Goal: Information Seeking & Learning: Learn about a topic

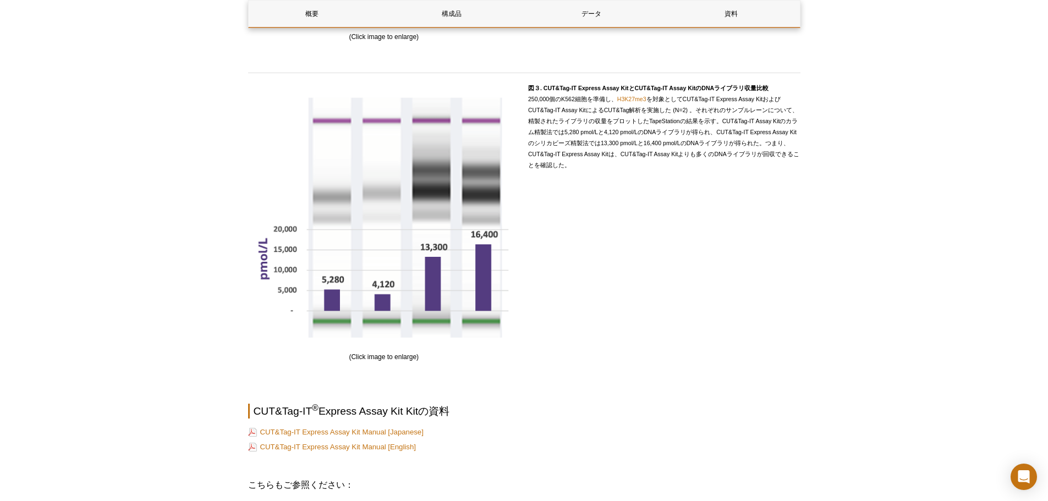
scroll to position [1733, 0]
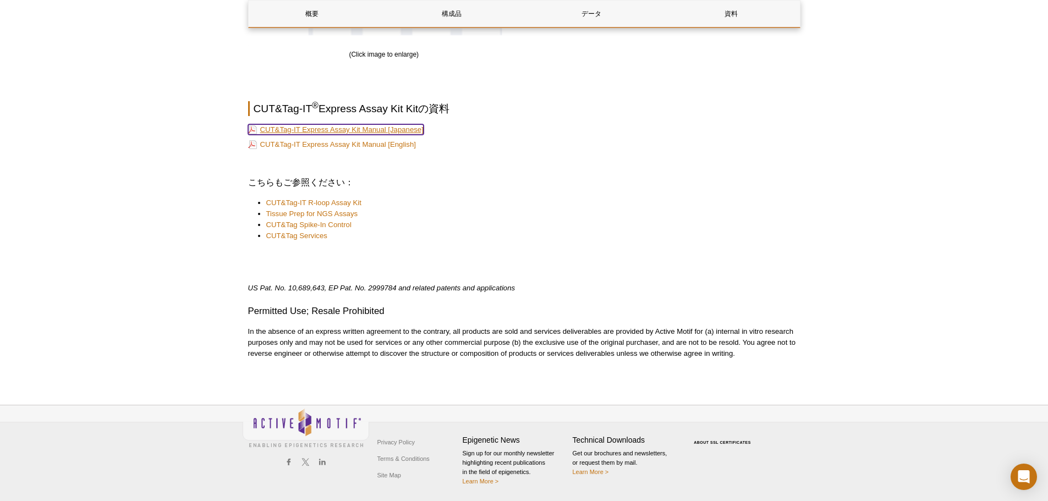
click at [416, 129] on link "CUT&Tag-IT Express Assay Kit Manual [Japanese]" at bounding box center [336, 129] width 176 height 10
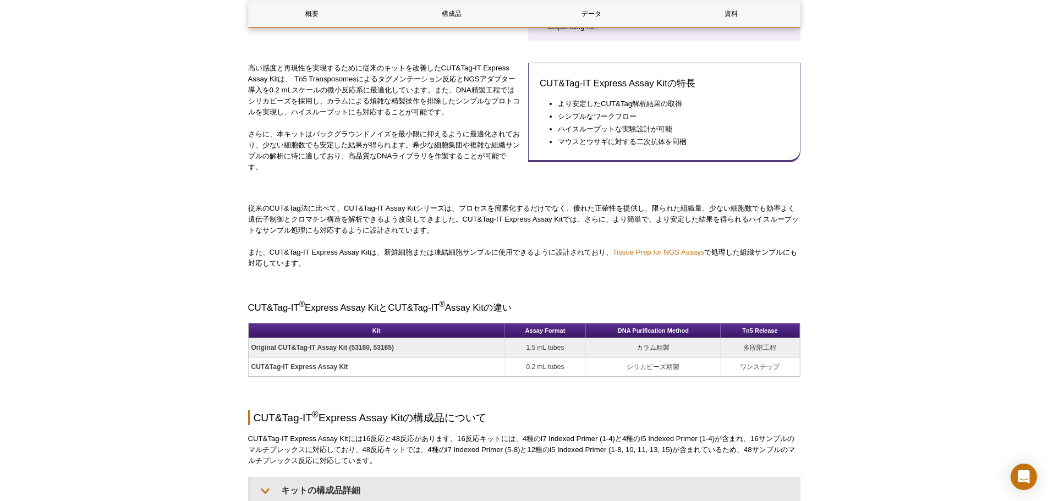
scroll to position [28, 0]
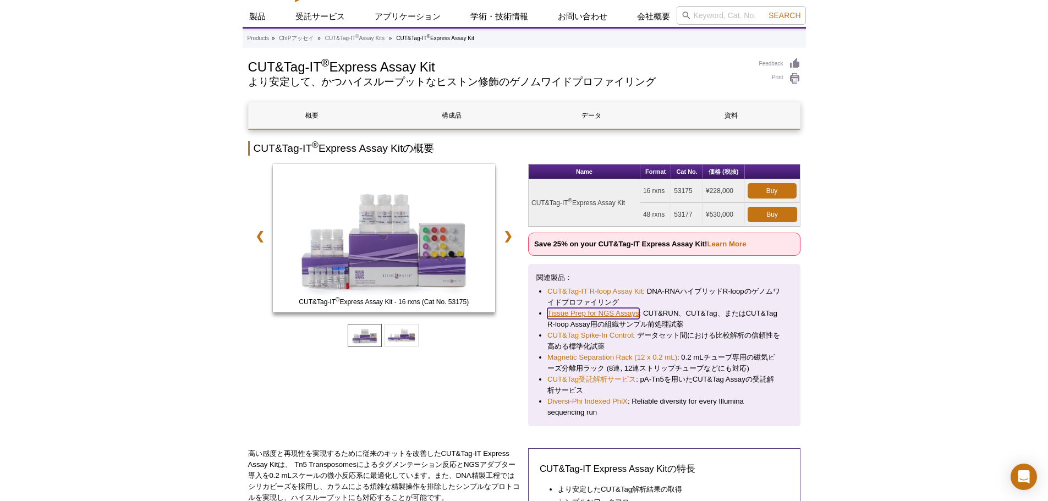
click at [587, 315] on link "Tissue Prep for NGS Assays" at bounding box center [593, 313] width 92 height 11
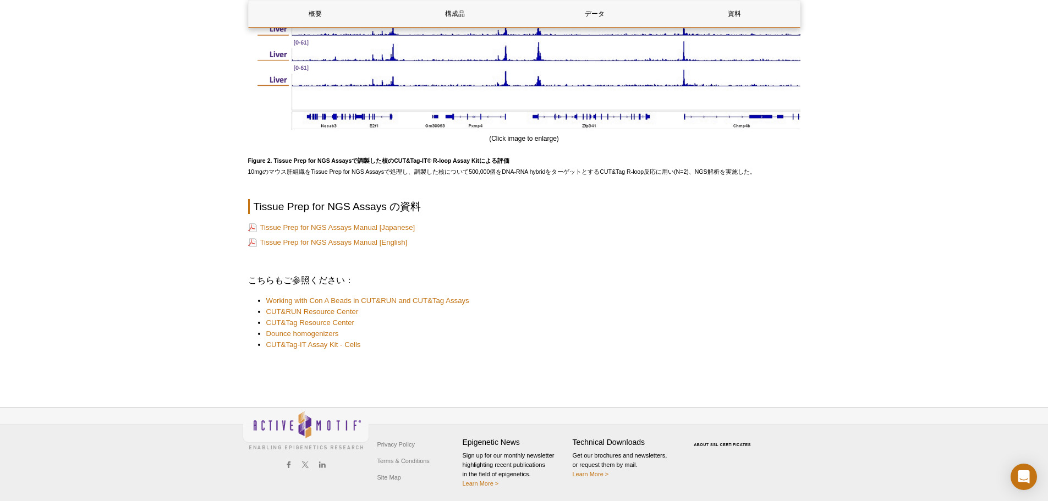
scroll to position [1237, 0]
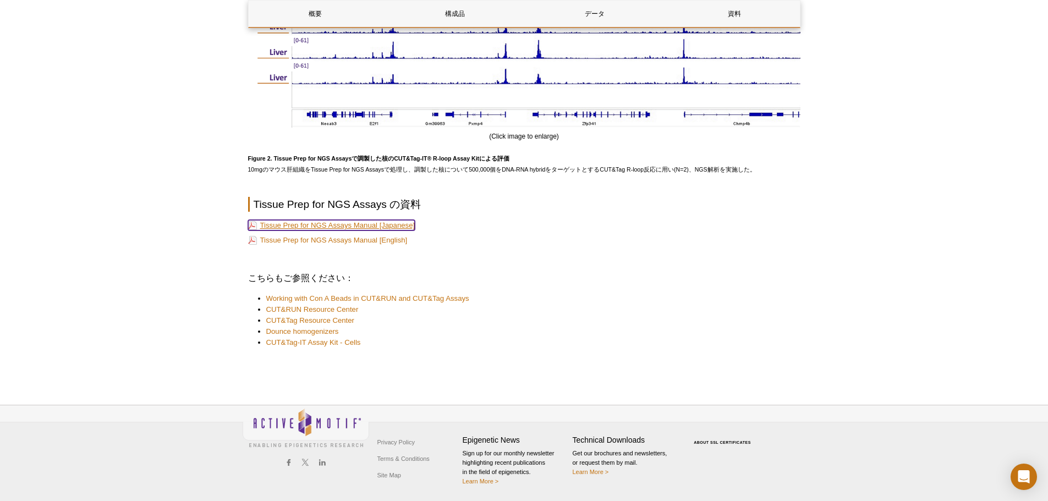
click at [392, 224] on link "Tissue Prep for NGS Assays Manual [Japanese]" at bounding box center [331, 225] width 167 height 10
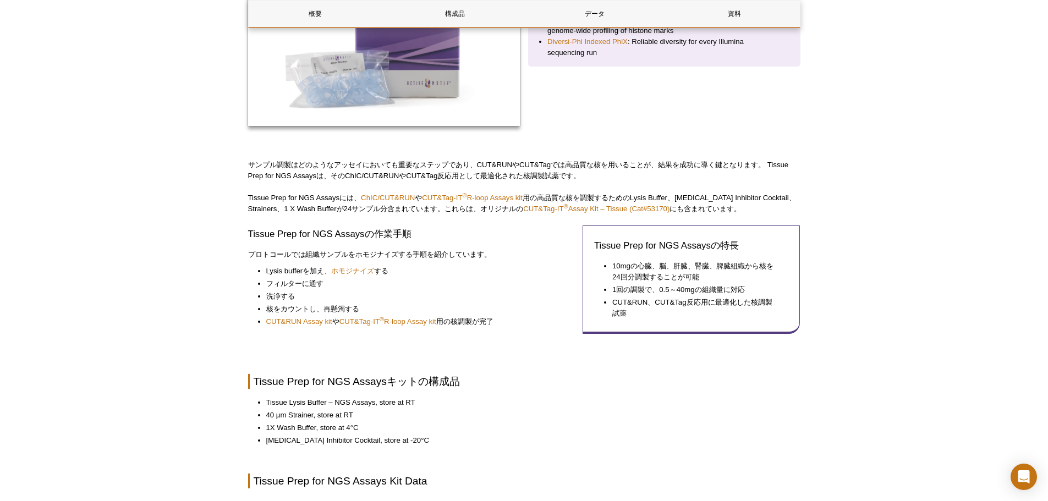
scroll to position [0, 0]
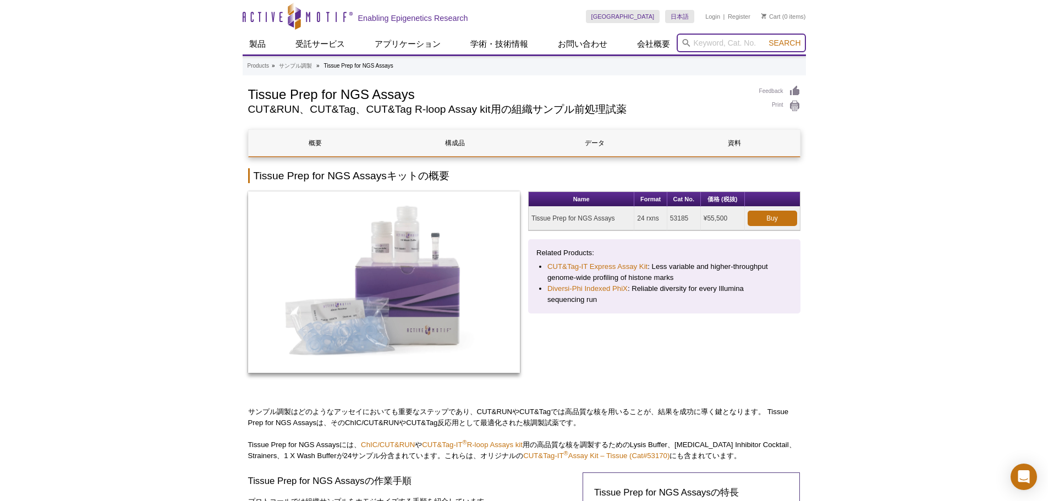
click at [734, 47] on input "search" at bounding box center [741, 43] width 129 height 19
type input "40401"
click at [765, 38] on button "Search" at bounding box center [784, 43] width 39 height 10
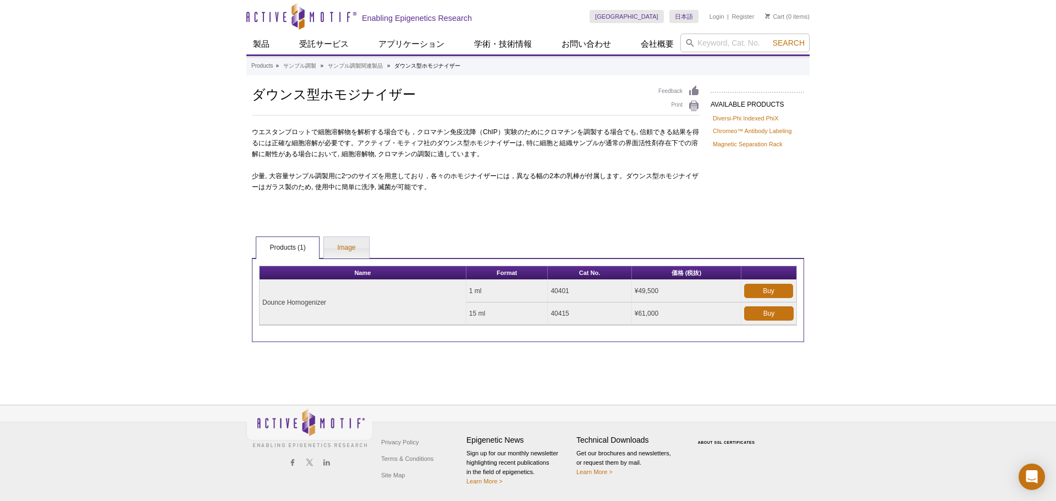
drag, startPoint x: 344, startPoint y: 306, endPoint x: 262, endPoint y: 300, distance: 81.7
click at [262, 300] on td "Dounce Homogenizer" at bounding box center [363, 302] width 207 height 45
copy td "Dounce Homogenizer"
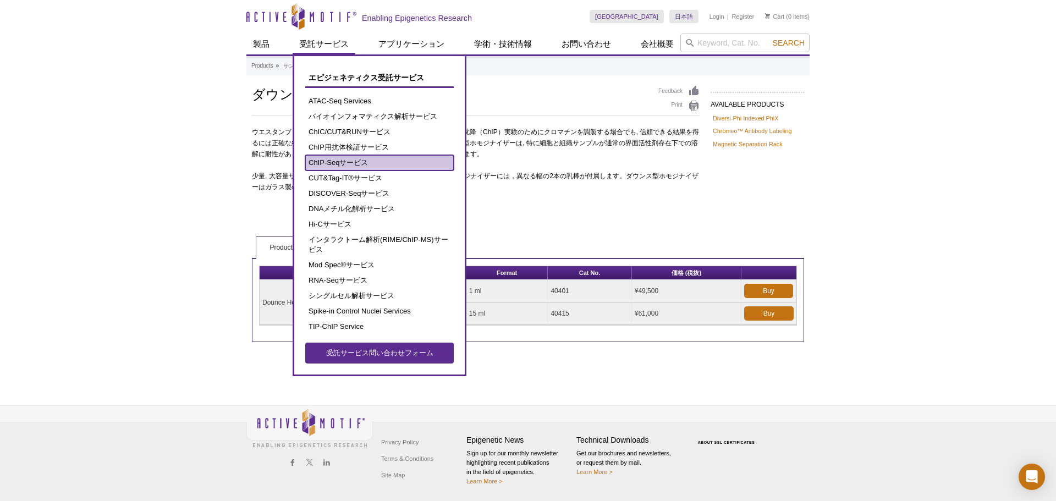
click at [376, 160] on link "ChIP-Seqサービス" at bounding box center [379, 162] width 149 height 15
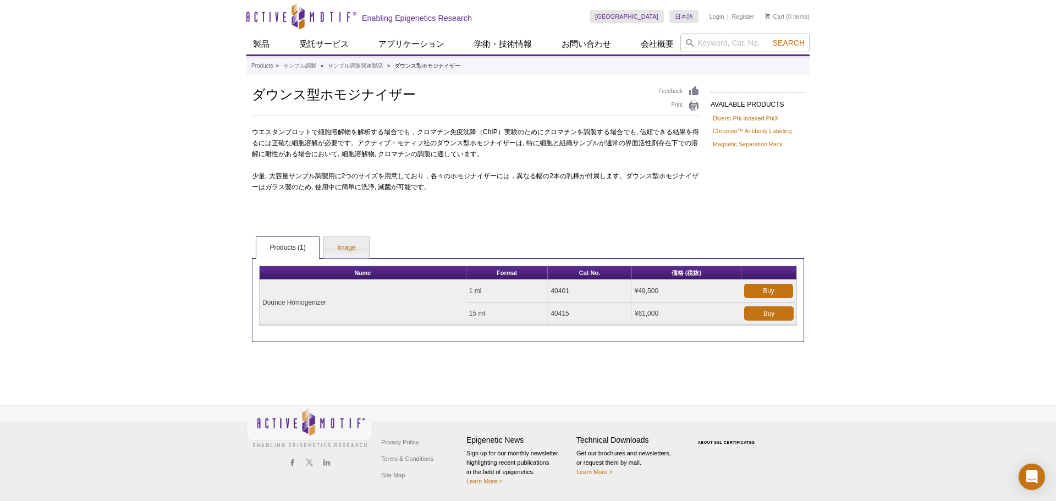
click at [126, 124] on div "Active Motif Logo Enabling Epigenetics Research 0 Search Skip to content Active…" at bounding box center [528, 250] width 1056 height 501
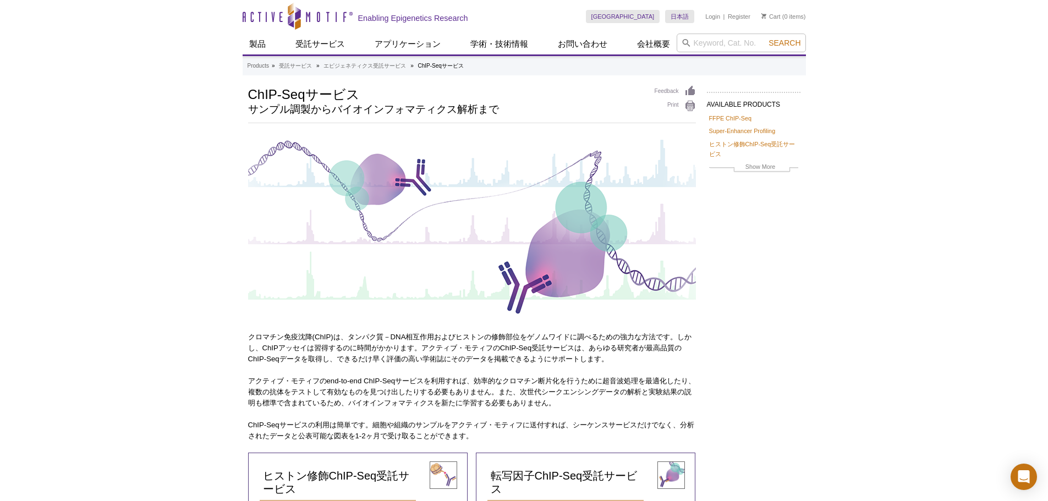
scroll to position [165, 0]
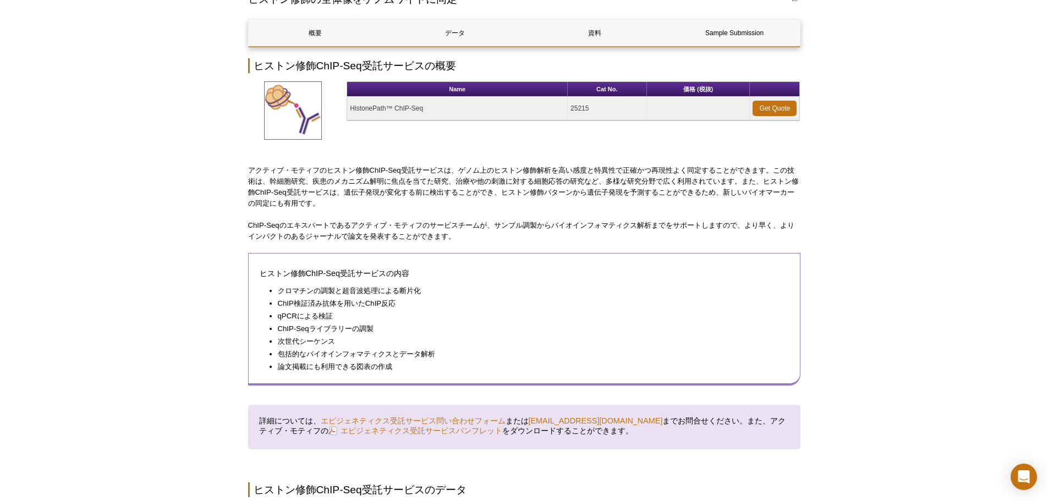
scroll to position [55, 0]
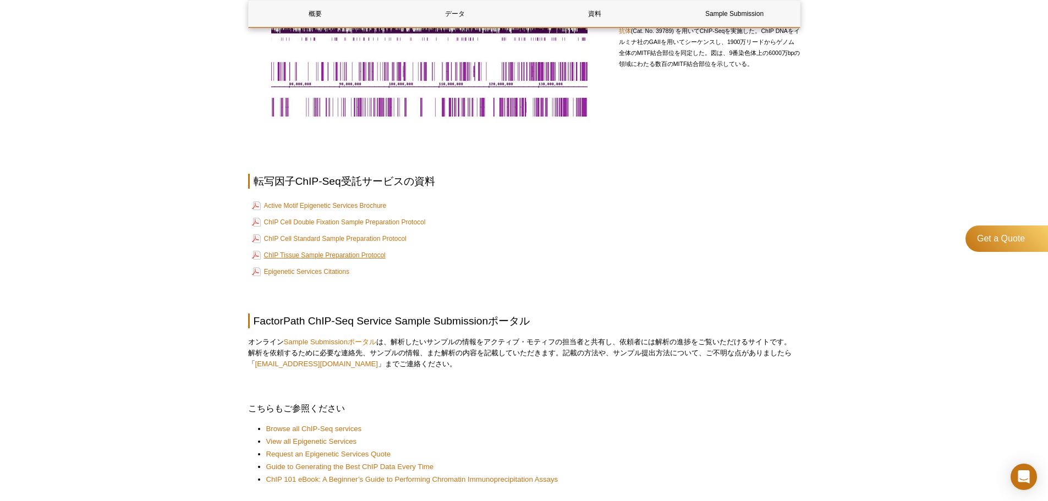
scroll to position [676, 0]
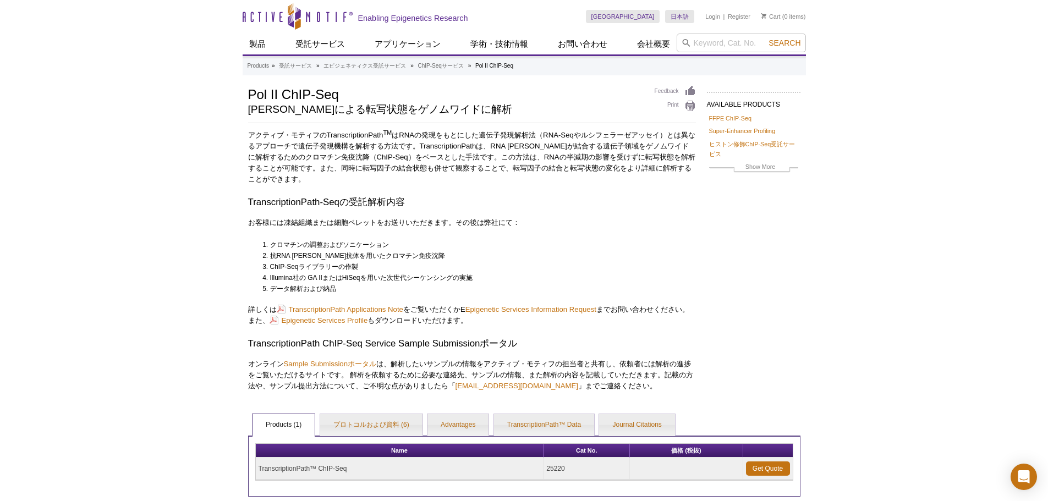
scroll to position [110, 0]
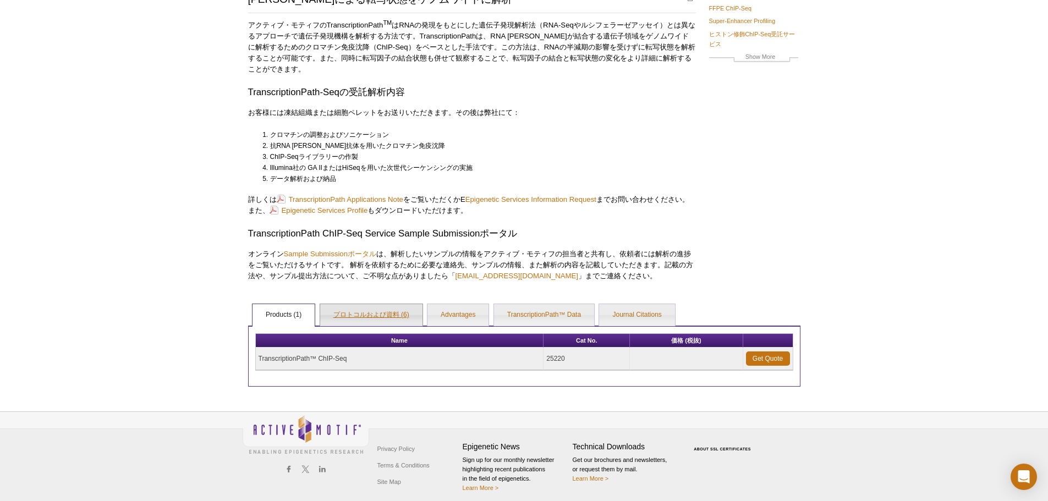
click at [355, 309] on link "プロトコルおよび資料 (6)" at bounding box center [371, 315] width 102 height 22
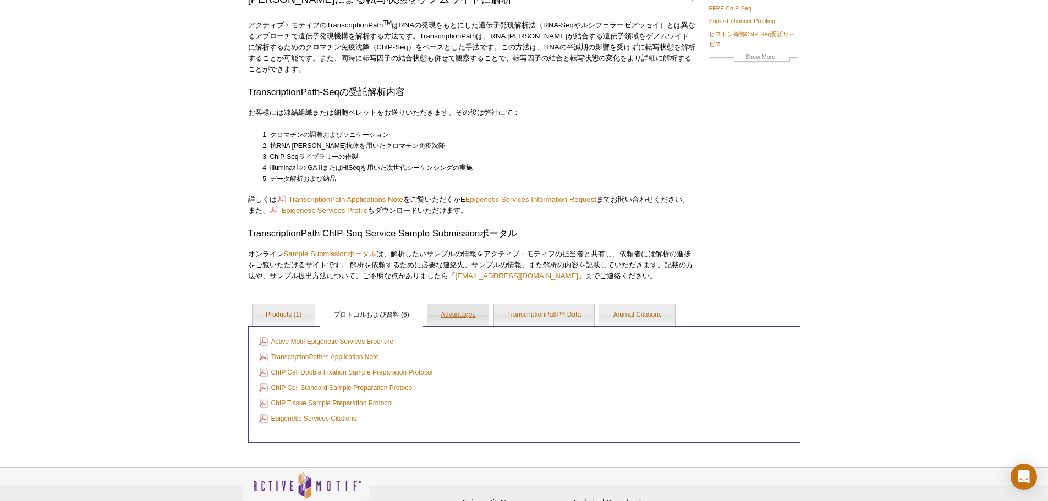
click at [462, 314] on link "Advantages" at bounding box center [457, 315] width 61 height 22
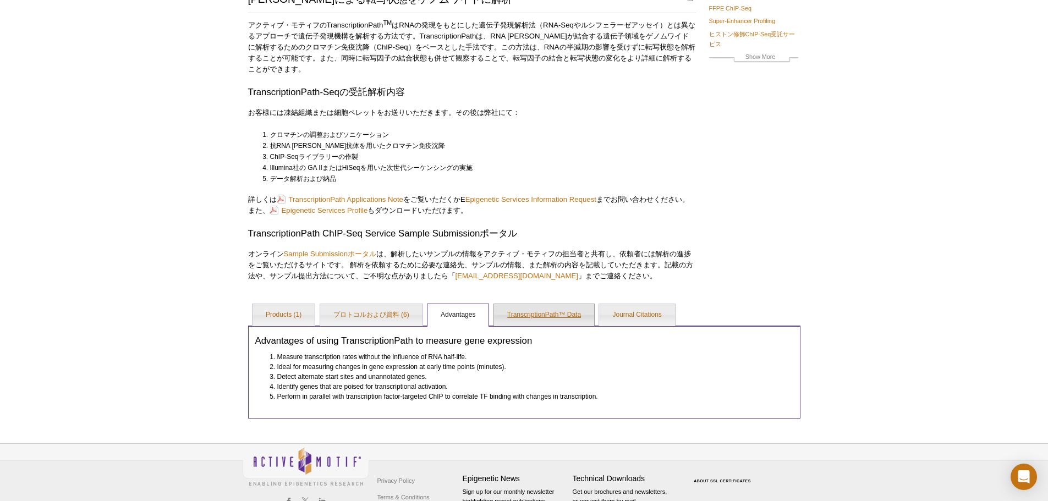
click at [522, 316] on link "TranscriptionPath™ Data" at bounding box center [544, 315] width 100 height 22
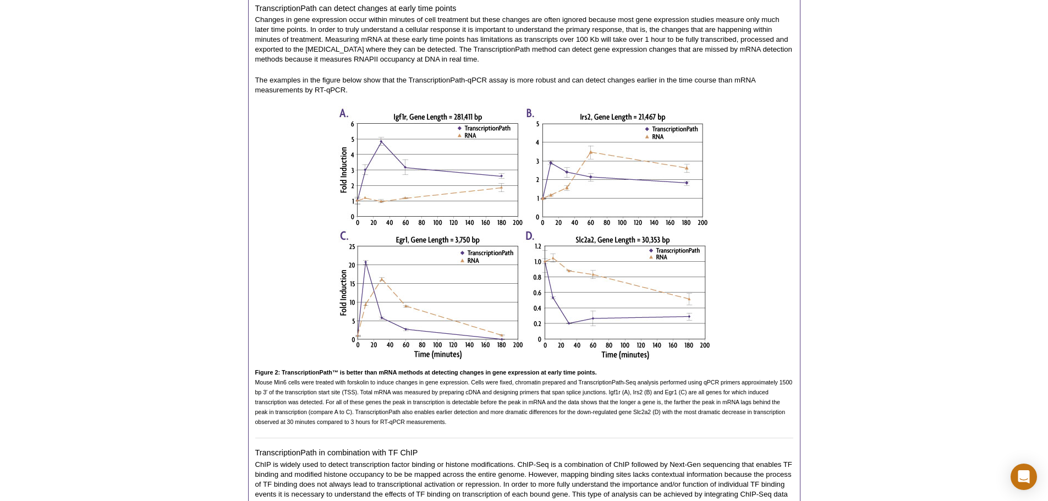
scroll to position [275, 0]
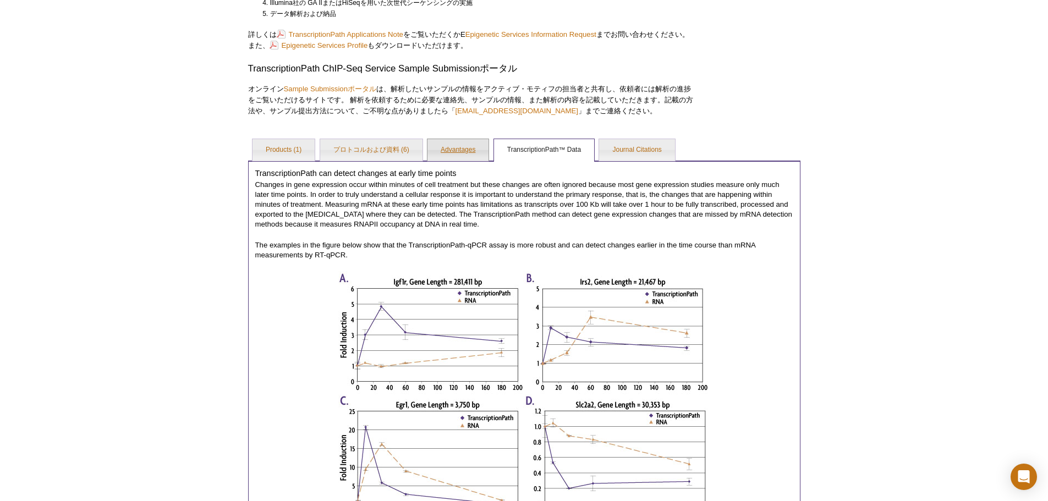
click at [464, 151] on link "Advantages" at bounding box center [457, 150] width 61 height 22
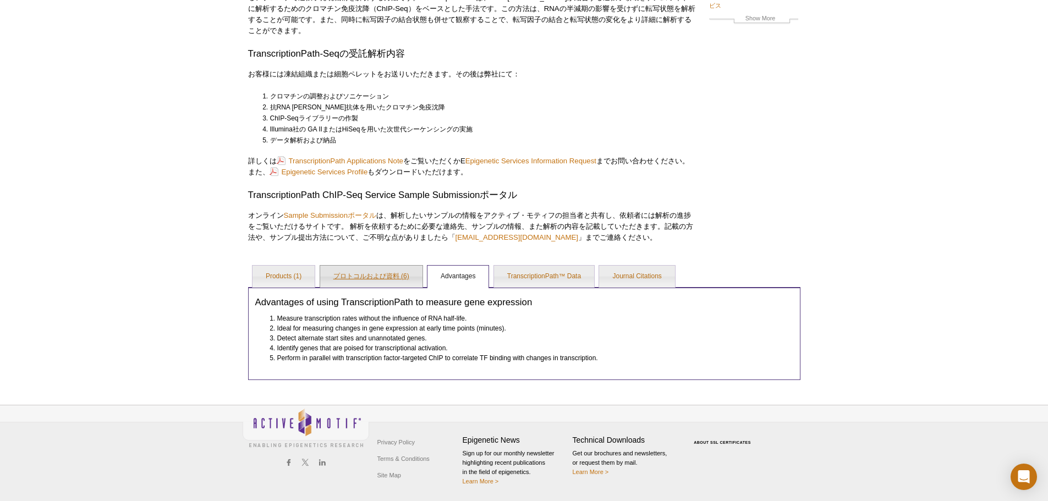
click at [381, 267] on link "プロトコルおよび資料 (6)" at bounding box center [371, 277] width 102 height 22
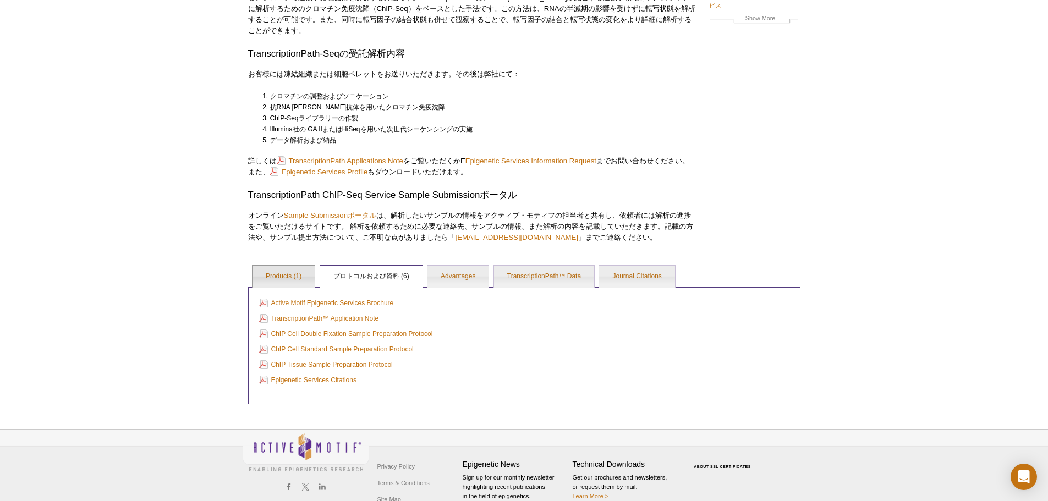
click at [284, 276] on link "Products (1)" at bounding box center [284, 277] width 62 height 22
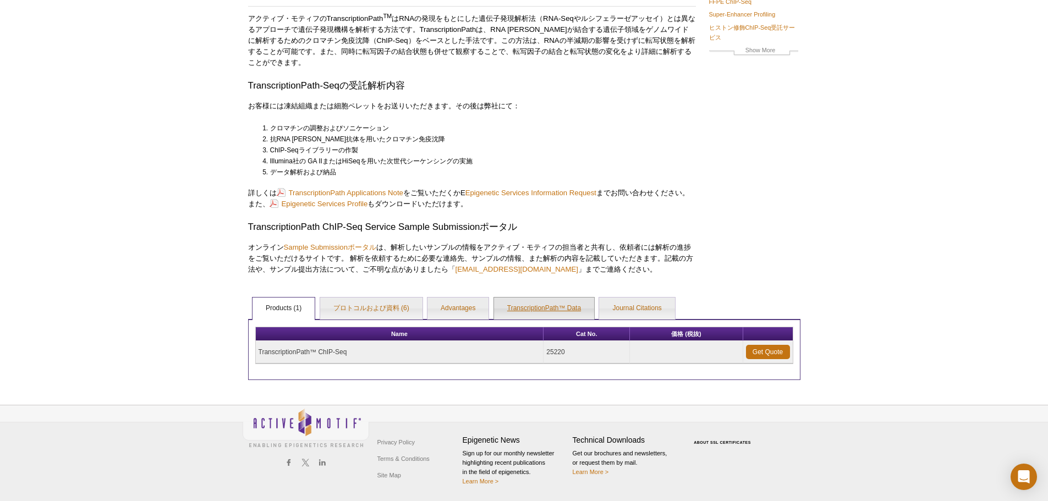
click at [536, 306] on link "TranscriptionPath™ Data" at bounding box center [544, 309] width 100 height 22
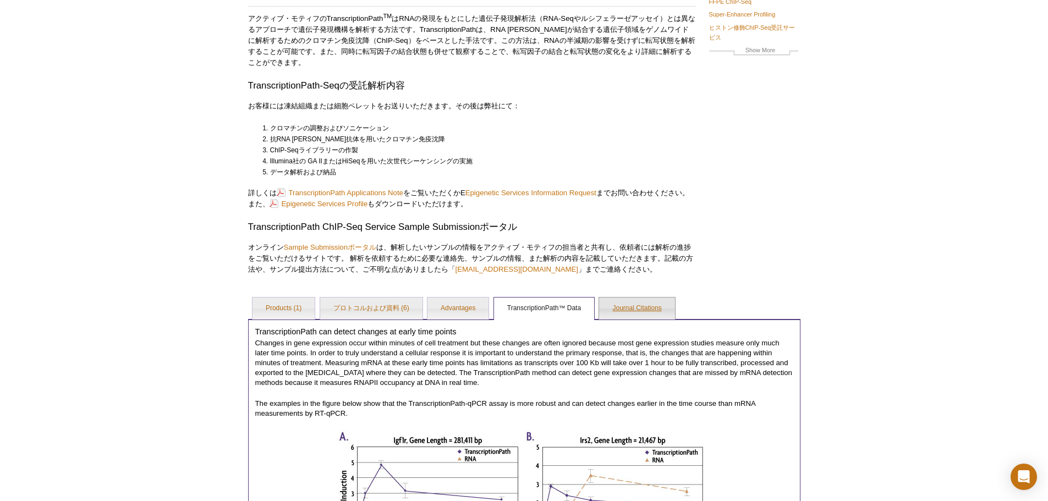
click at [645, 307] on link "Journal Citations" at bounding box center [636, 309] width 75 height 22
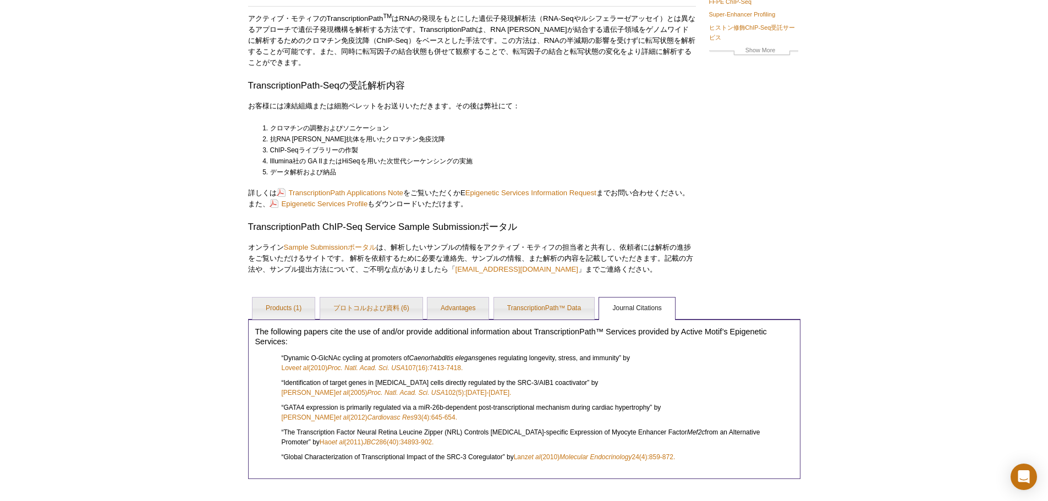
scroll to position [0, 0]
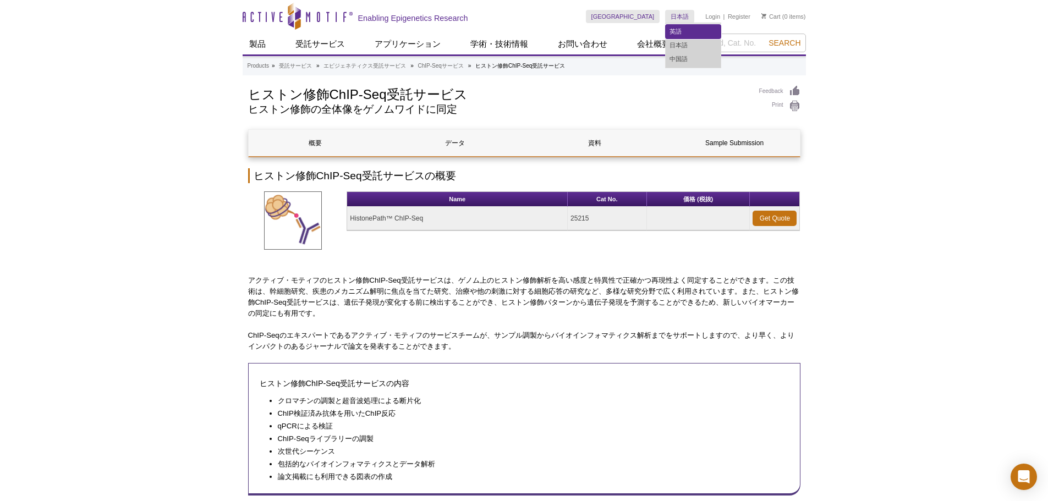
click at [687, 30] on link "英語" at bounding box center [693, 32] width 55 height 14
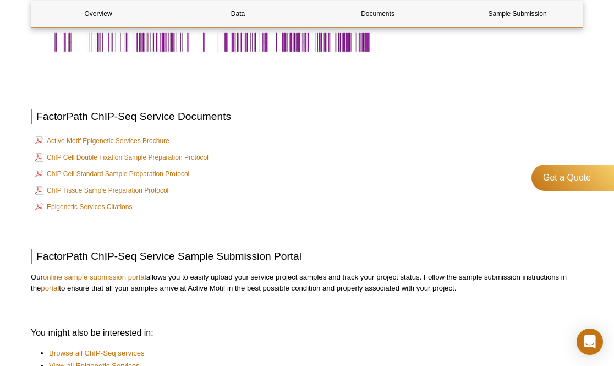
scroll to position [660, 0]
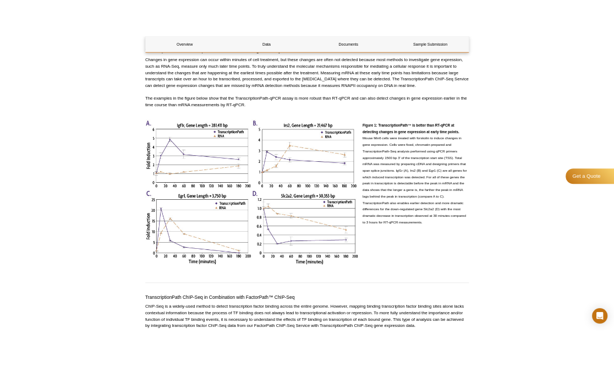
scroll to position [550, 0]
